Goal: Task Accomplishment & Management: Complete application form

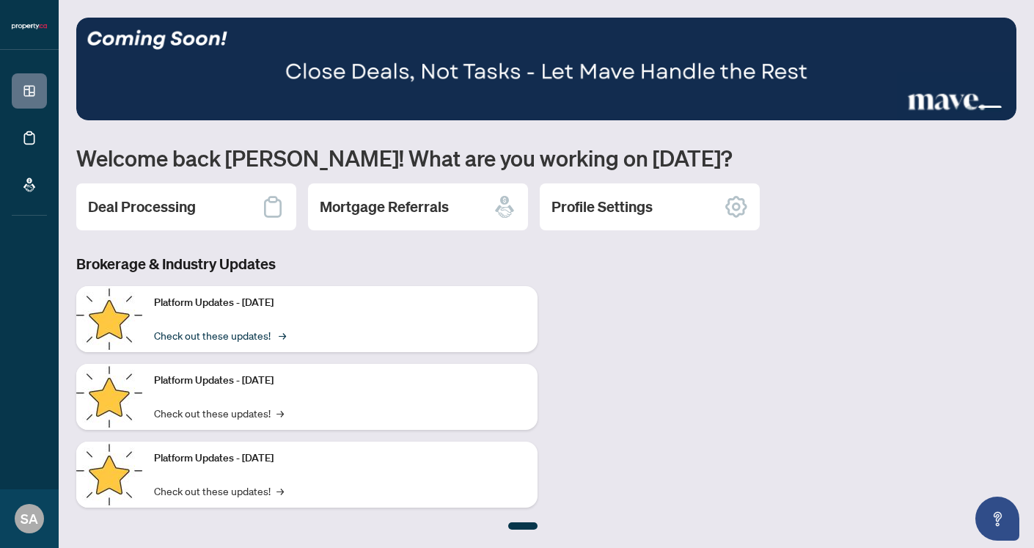
click at [254, 332] on link "Check out these updates! →" at bounding box center [219, 335] width 130 height 16
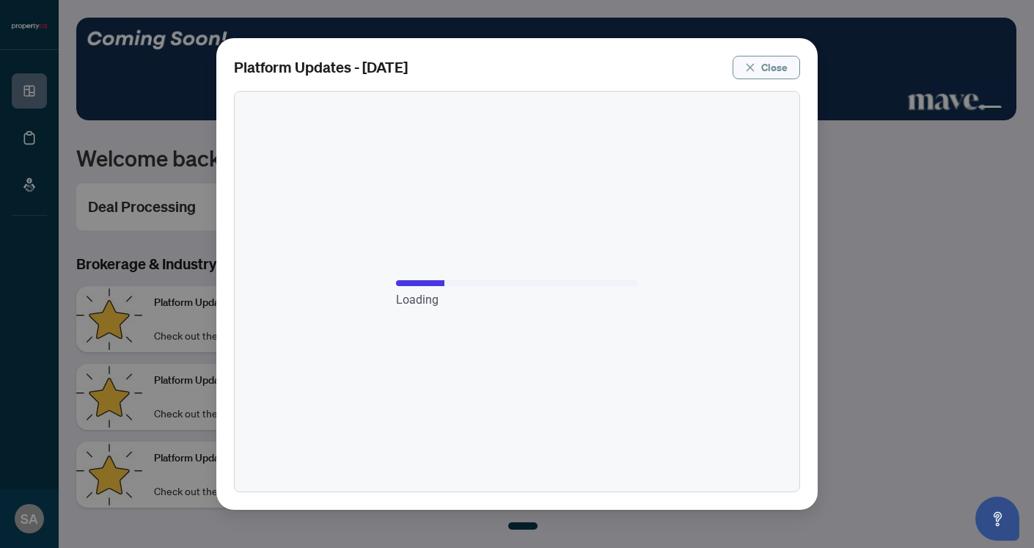
click at [771, 65] on span "Close" at bounding box center [774, 67] width 26 height 23
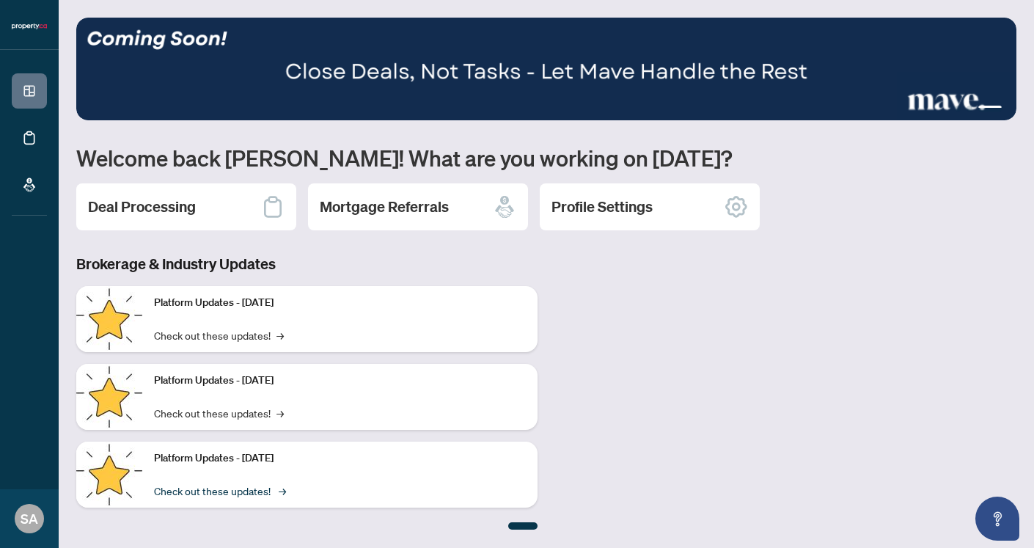
click at [257, 484] on link "Check out these updates! →" at bounding box center [219, 491] width 130 height 16
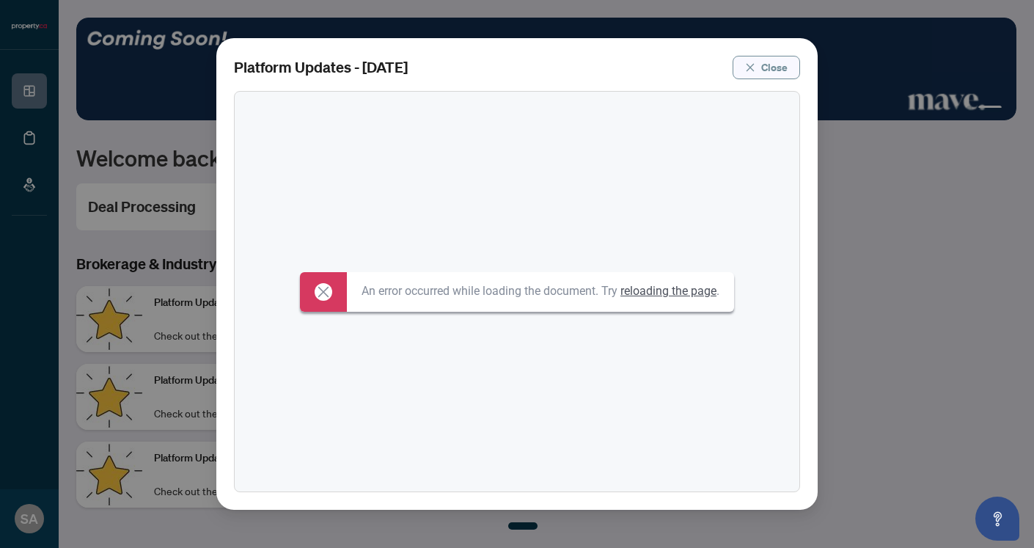
click at [774, 58] on span "Close" at bounding box center [774, 67] width 26 height 23
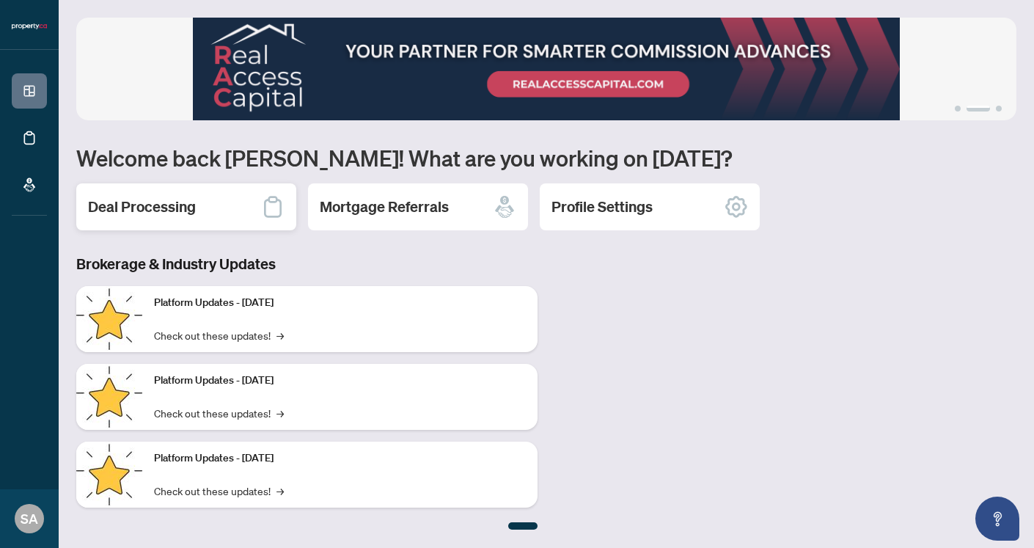
click at [204, 221] on div "Deal Processing" at bounding box center [186, 206] width 220 height 47
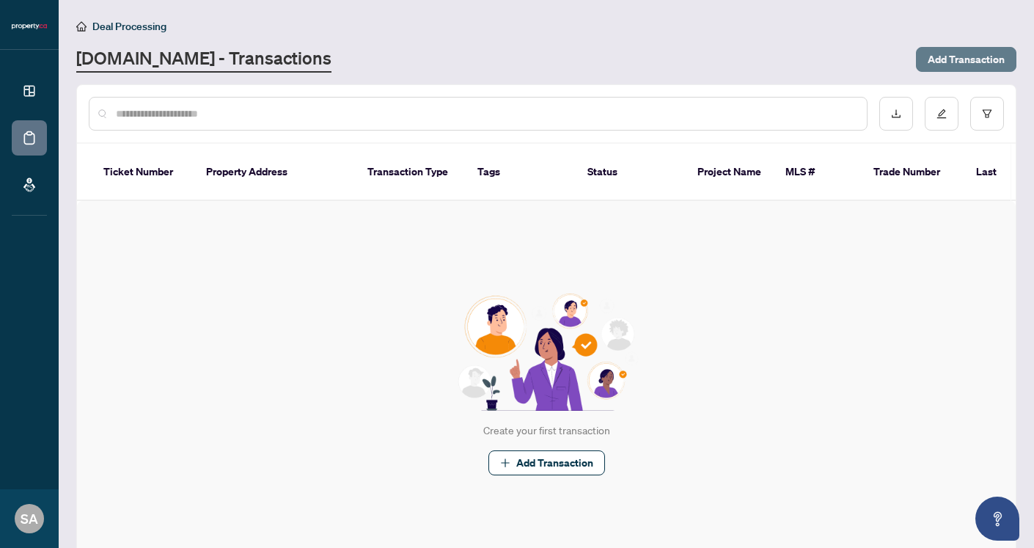
click at [989, 55] on span "Add Transaction" at bounding box center [966, 59] width 77 height 23
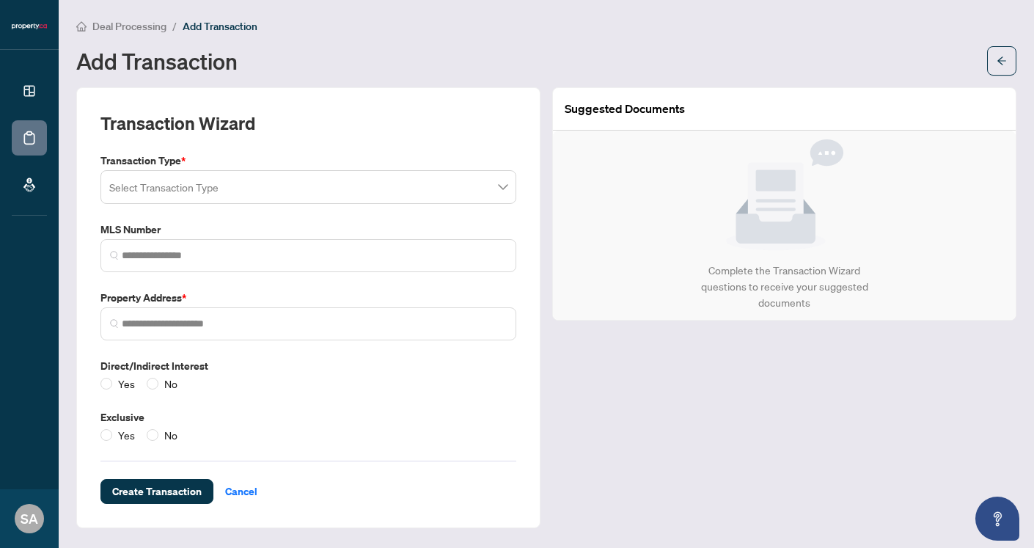
click at [354, 183] on input "search" at bounding box center [301, 189] width 385 height 32
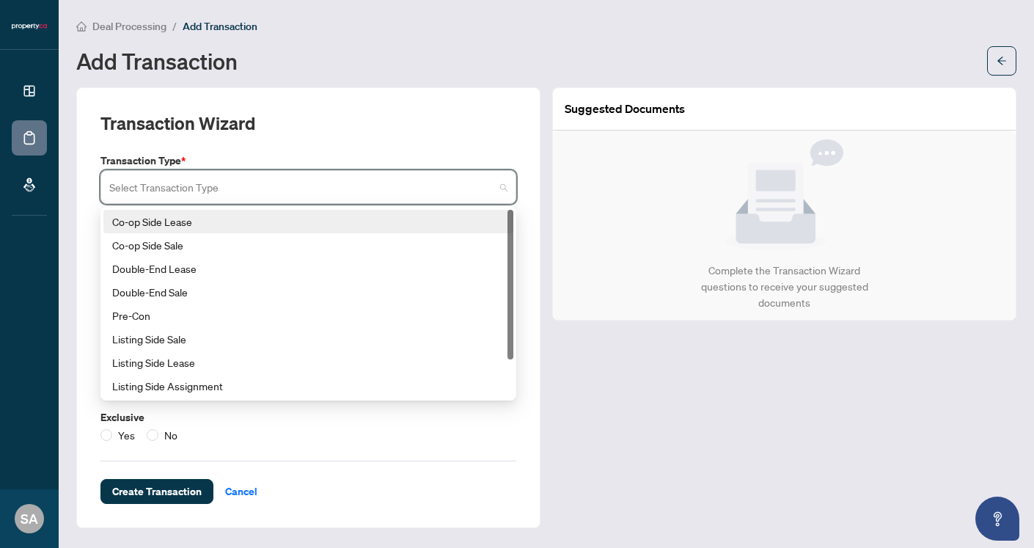
click at [180, 222] on div "Co-op Side Lease" at bounding box center [308, 221] width 392 height 16
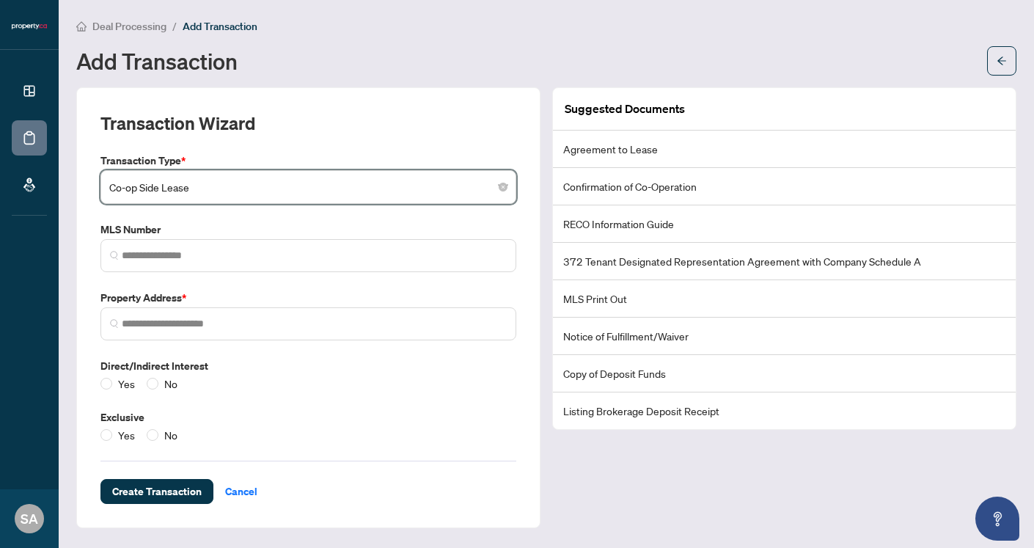
click at [662, 405] on li "Listing Brokerage Deposit Receipt" at bounding box center [784, 410] width 463 height 37
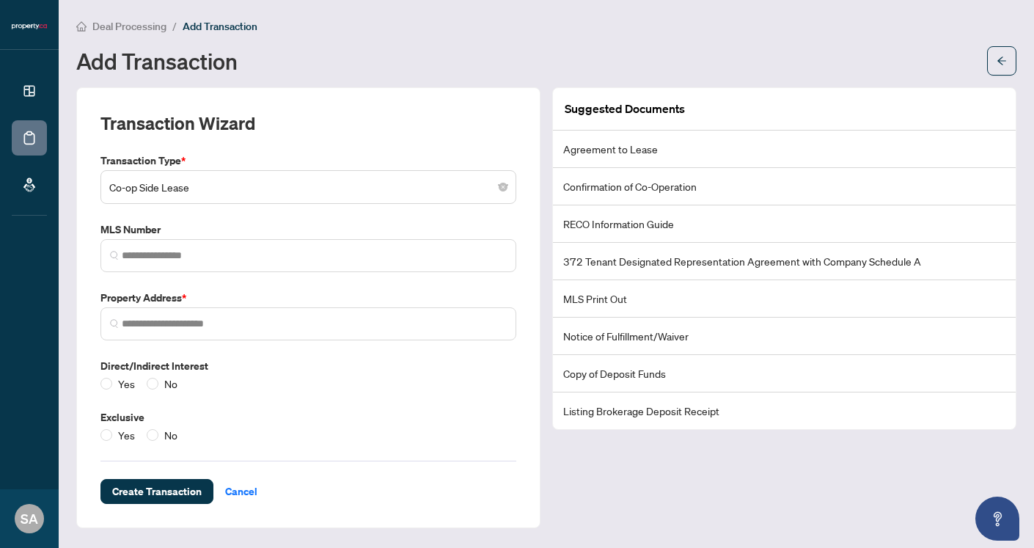
click at [643, 375] on li "Copy of Deposit Funds" at bounding box center [784, 373] width 463 height 37
click at [618, 332] on li "Notice of Fulfillment/Waiver" at bounding box center [784, 336] width 463 height 37
click at [610, 299] on li "MLS Print Out" at bounding box center [784, 298] width 463 height 37
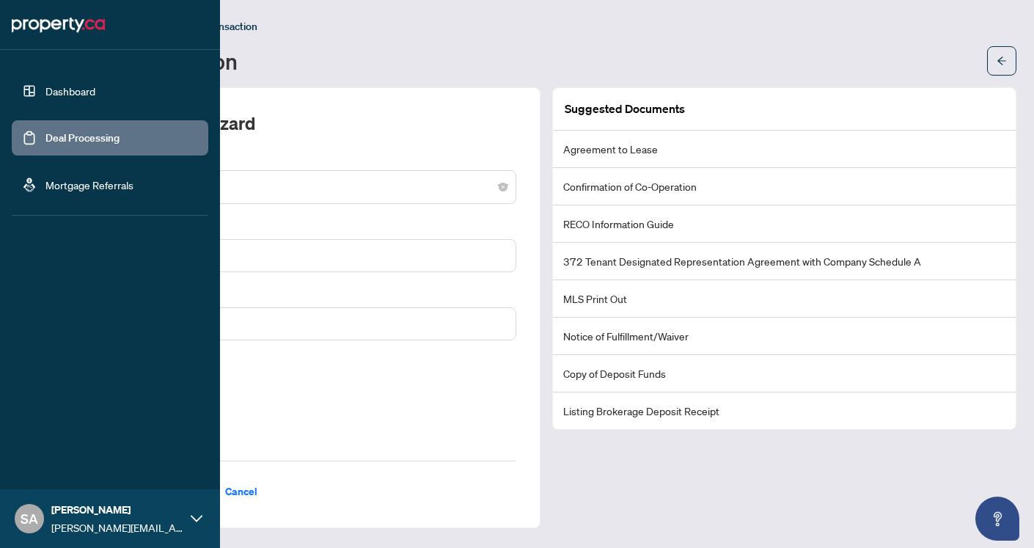
click at [48, 84] on link "Dashboard" at bounding box center [70, 90] width 50 height 13
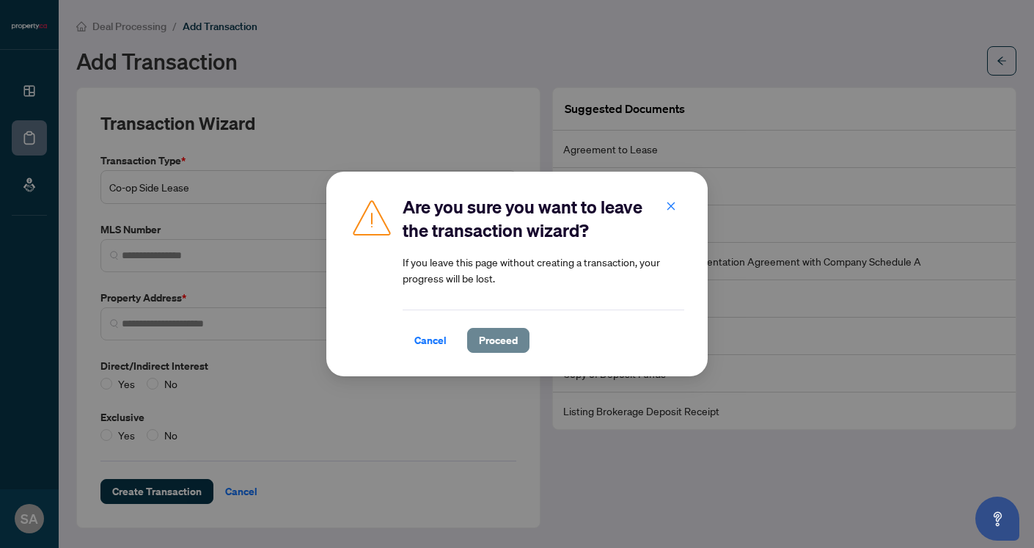
click at [494, 337] on span "Proceed" at bounding box center [498, 340] width 39 height 23
